Goal: Task Accomplishment & Management: Use online tool/utility

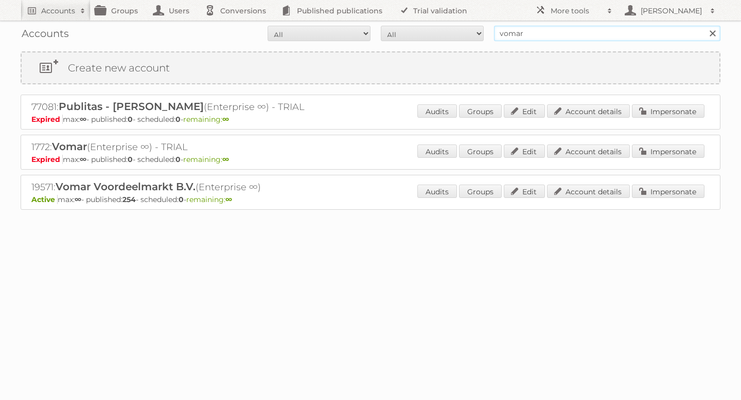
click at [559, 29] on input "vomar" at bounding box center [607, 33] width 226 height 15
type input "mitra"
click at [704, 26] on input "Search" at bounding box center [711, 33] width 15 height 15
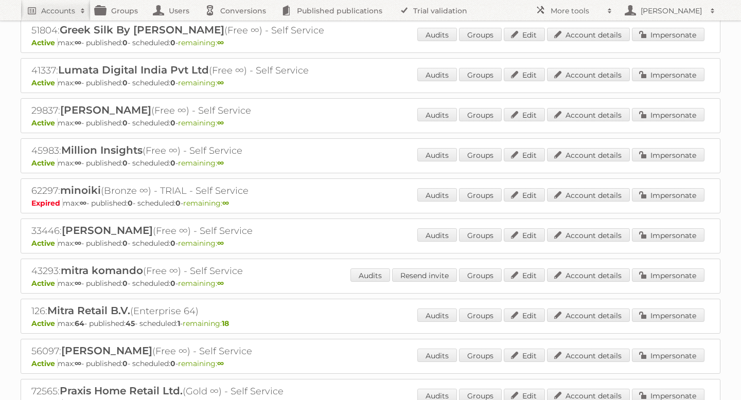
scroll to position [301, 0]
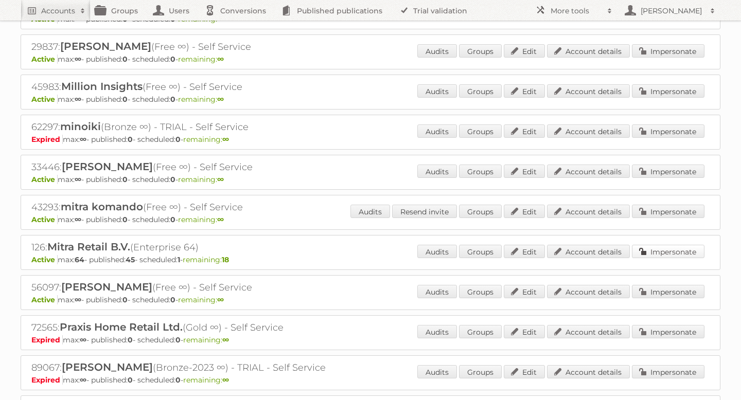
click at [663, 245] on link "Impersonate" at bounding box center [668, 251] width 73 height 13
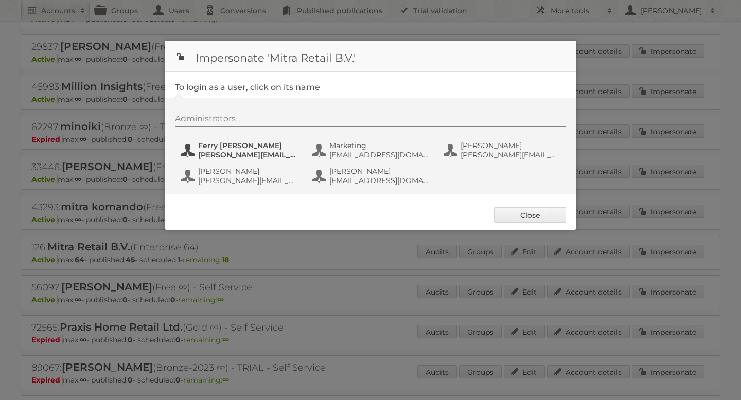
click at [245, 147] on span "Ferry [PERSON_NAME]" at bounding box center [248, 145] width 100 height 9
